Goal: Task Accomplishment & Management: Manage account settings

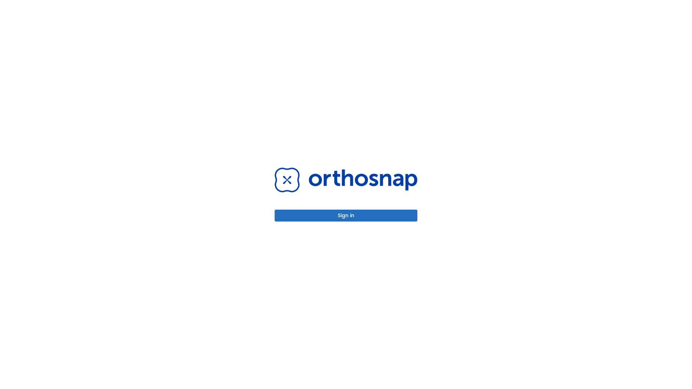
click at [346, 215] on button "Sign in" at bounding box center [346, 216] width 143 height 12
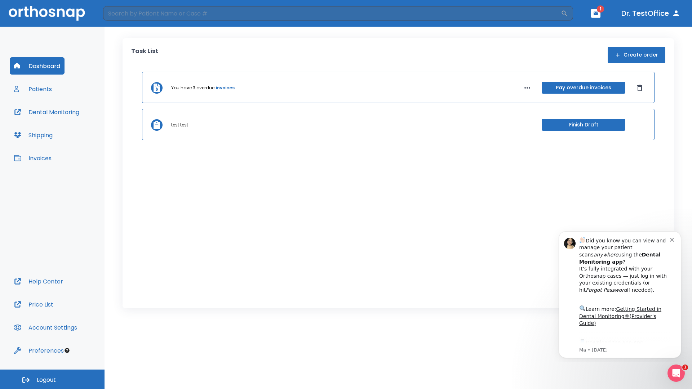
click at [52, 379] on span "Logout" at bounding box center [46, 380] width 19 height 8
